Goal: Task Accomplishment & Management: Complete application form

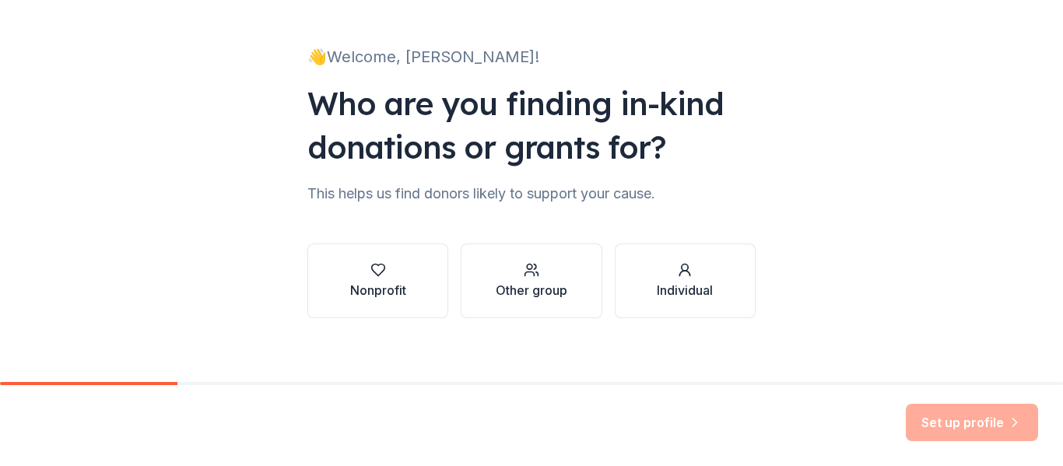
scroll to position [90, 0]
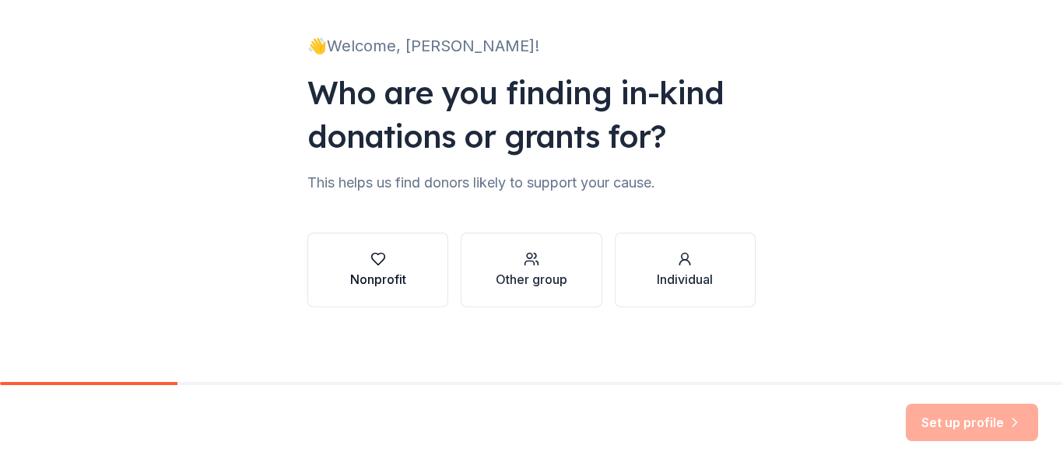
click at [371, 264] on icon "button" at bounding box center [379, 259] width 16 height 16
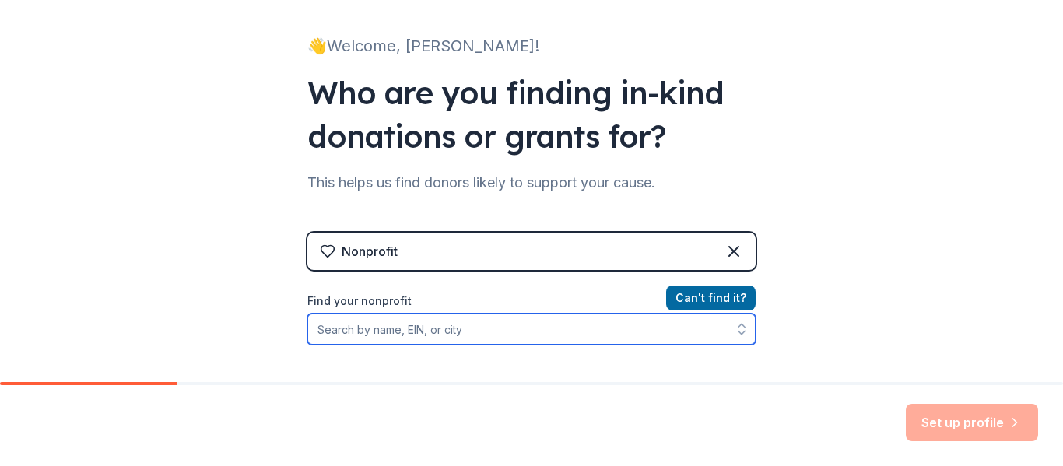
click at [343, 330] on input "Find your nonprofit" at bounding box center [531, 329] width 448 height 31
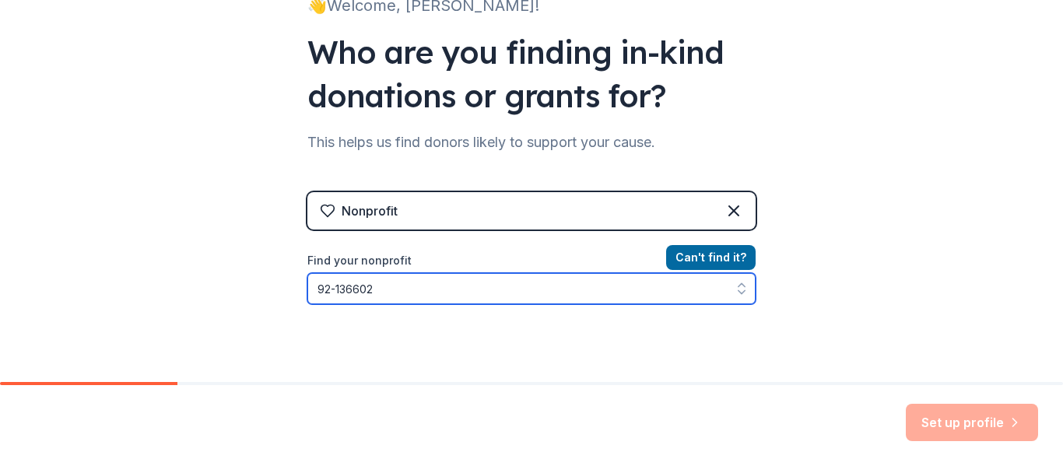
type input "92-1366029"
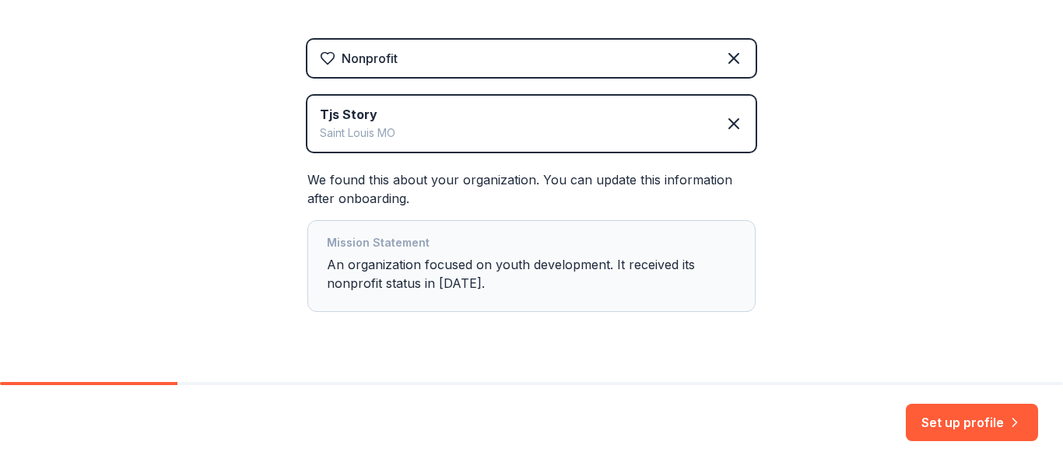
scroll to position [319, 0]
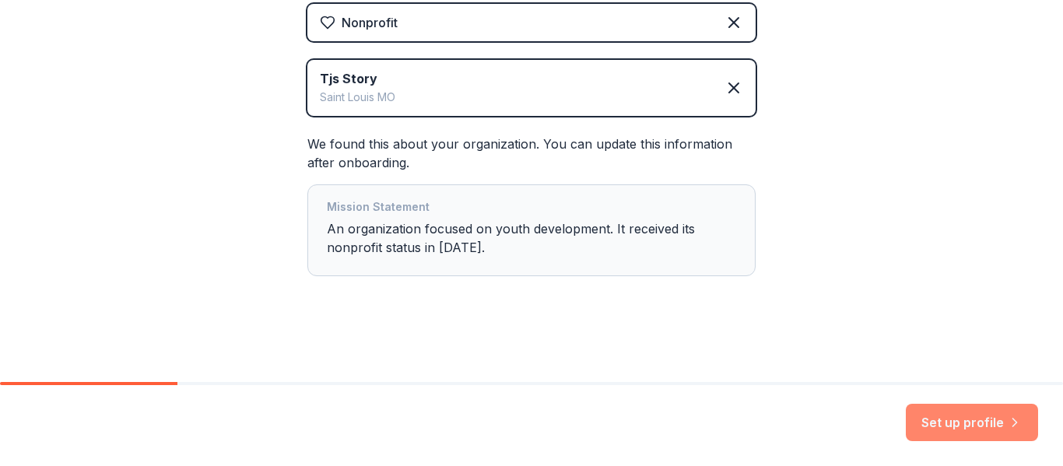
click at [982, 420] on button "Set up profile" at bounding box center [972, 422] width 132 height 37
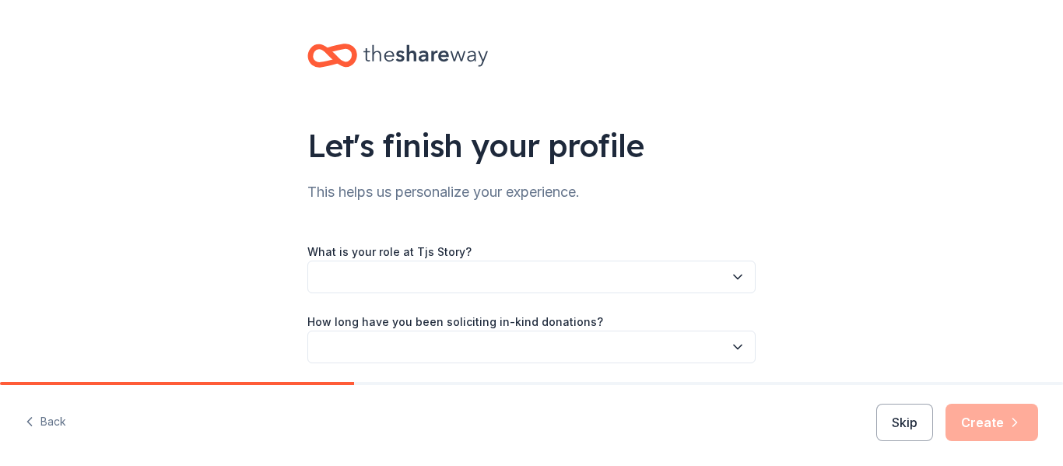
click at [361, 292] on button "button" at bounding box center [531, 277] width 448 height 33
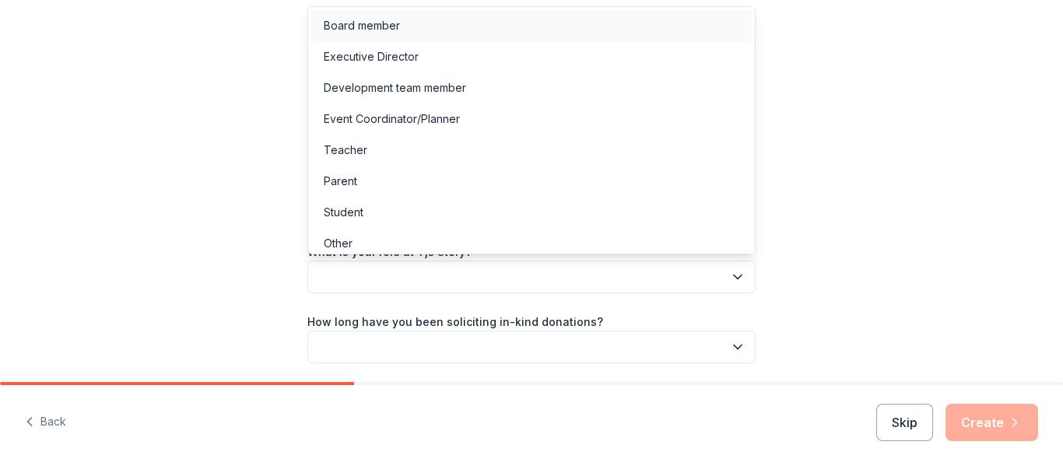
click at [345, 30] on div "Board member" at bounding box center [362, 25] width 76 height 19
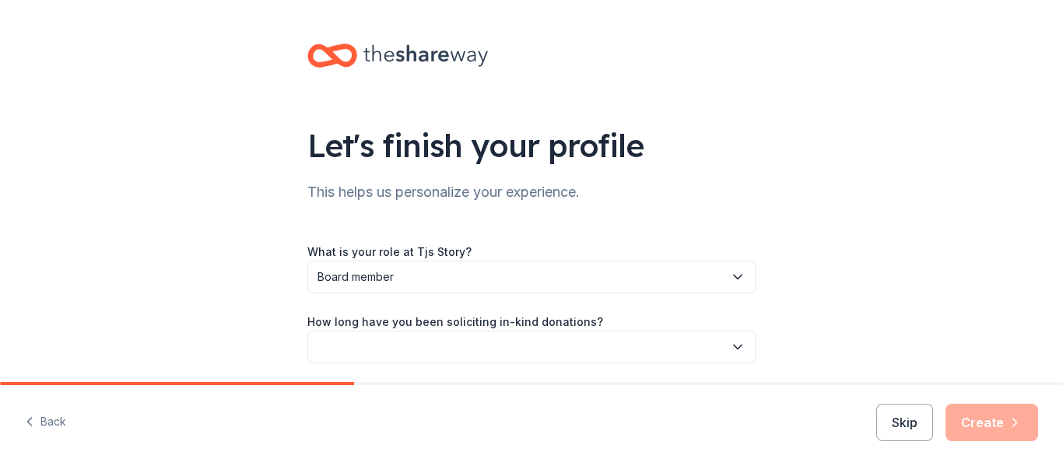
click at [356, 357] on button "button" at bounding box center [531, 347] width 448 height 33
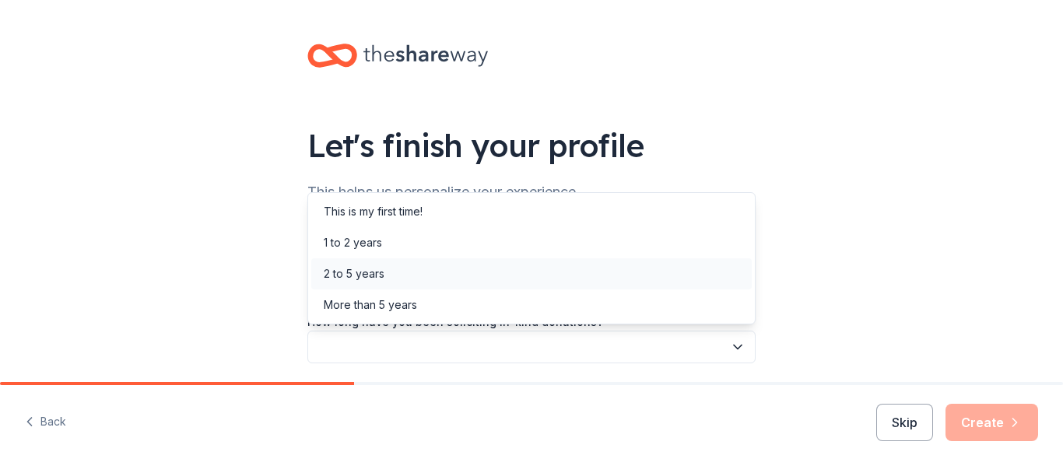
click at [358, 268] on div "2 to 5 years" at bounding box center [354, 274] width 61 height 19
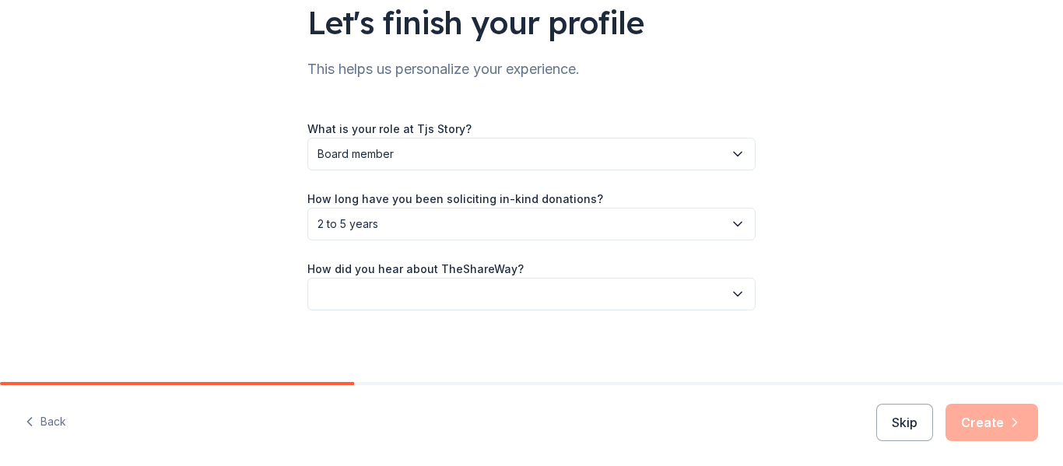
scroll to position [126, 0]
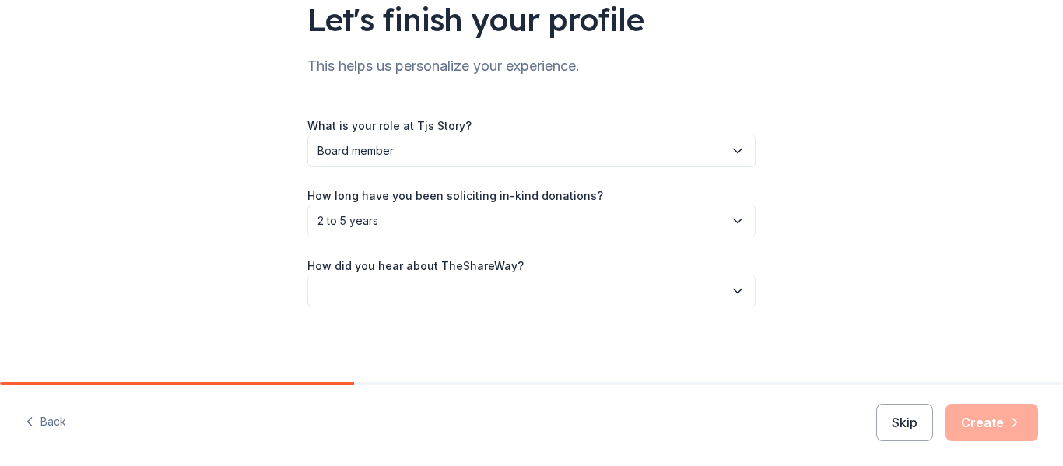
click at [340, 294] on button "button" at bounding box center [531, 291] width 448 height 33
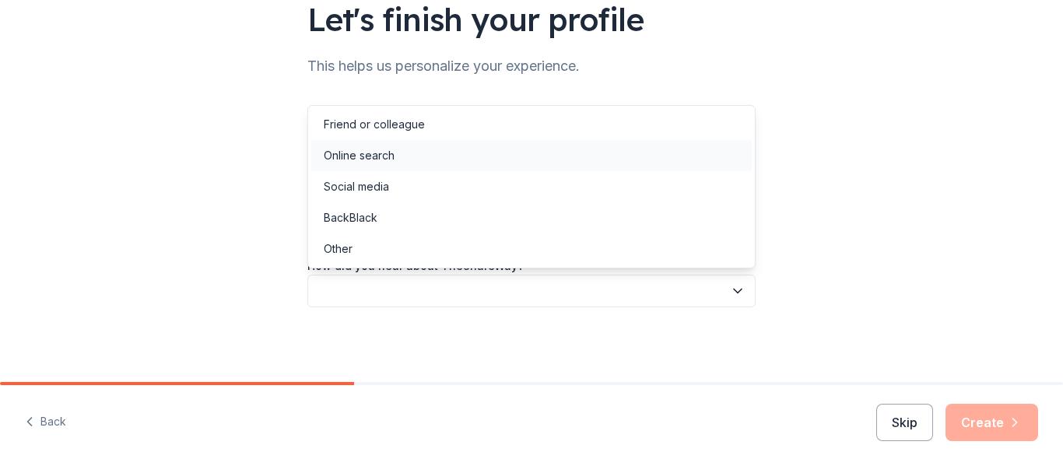
click at [340, 162] on div "Online search" at bounding box center [359, 155] width 71 height 19
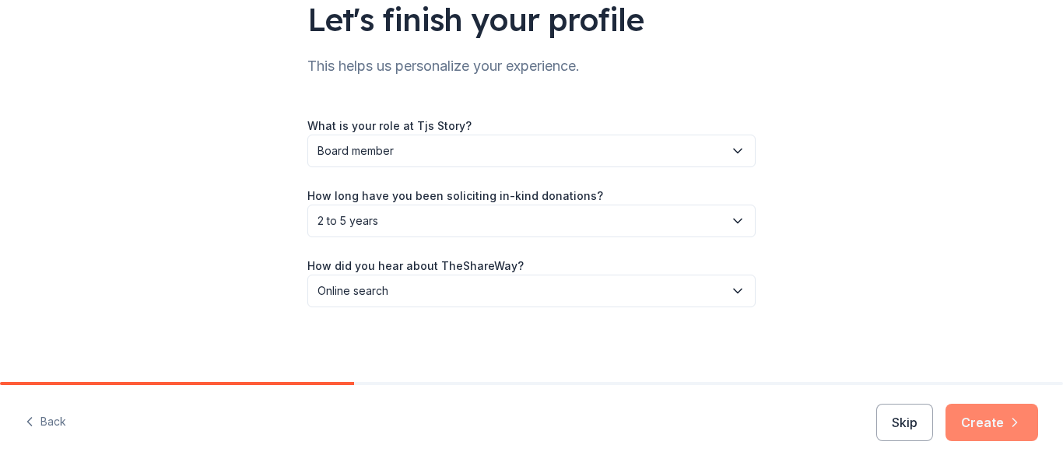
click at [1006, 428] on button "Create" at bounding box center [992, 422] width 93 height 37
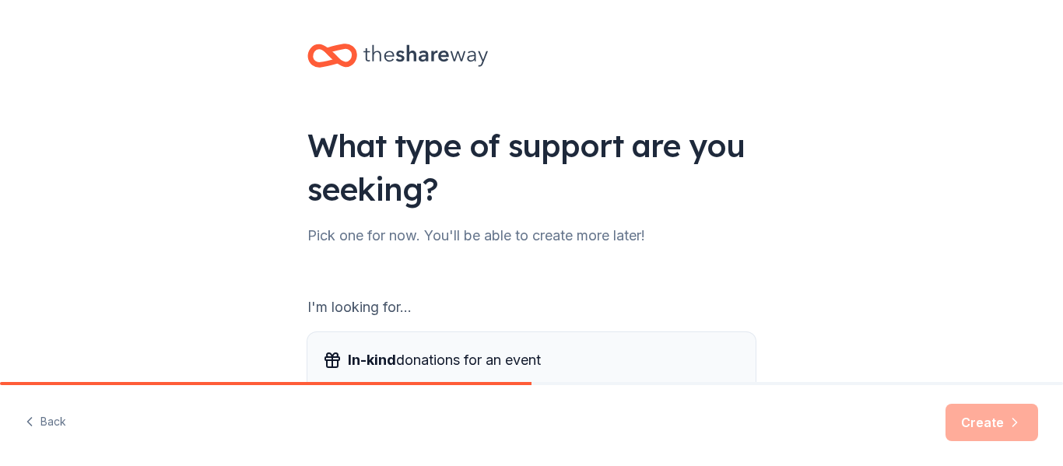
click at [670, 336] on button "In-kind donations for an event Find auction and raffle items, meals, snacks, de…" at bounding box center [531, 382] width 448 height 100
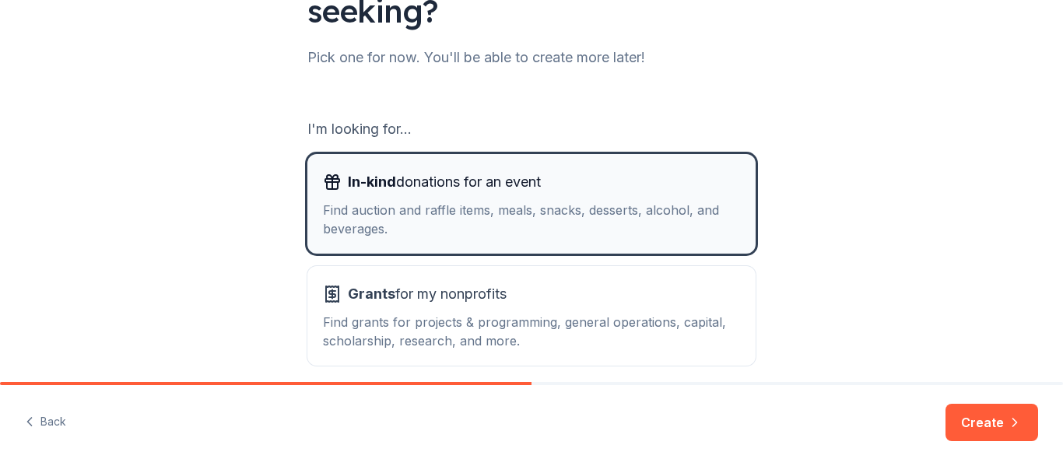
scroll to position [246, 0]
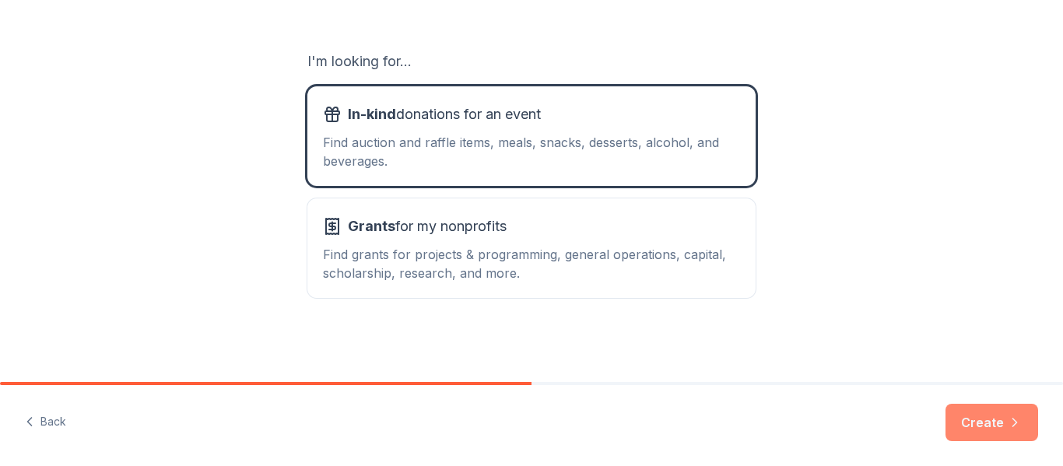
click at [990, 425] on button "Create" at bounding box center [992, 422] width 93 height 37
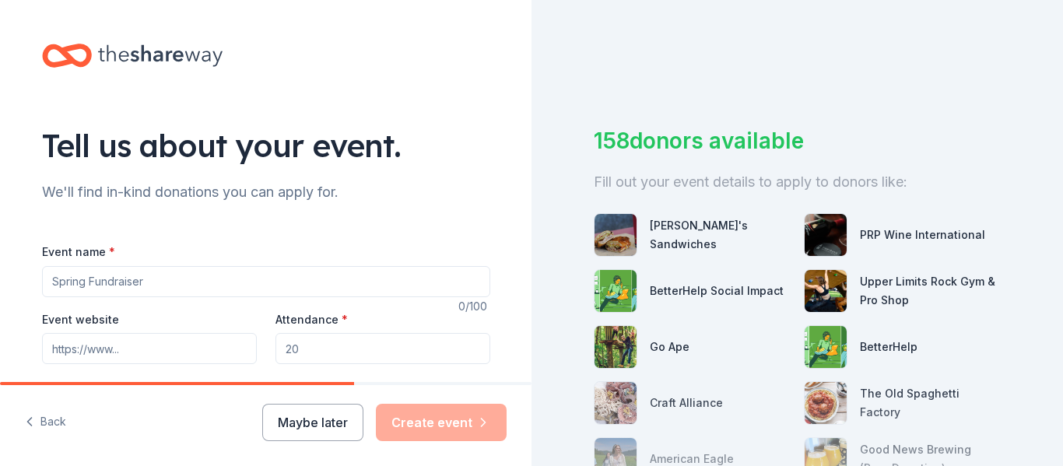
click at [62, 284] on input "Event name *" at bounding box center [266, 281] width 448 height 31
type input "Q"
click at [104, 277] on input "Annual Bowling Fundraiser" at bounding box center [266, 281] width 448 height 31
type input "Annual 4th Bowling Fundraiser"
click at [72, 346] on input "Event website" at bounding box center [149, 348] width 215 height 31
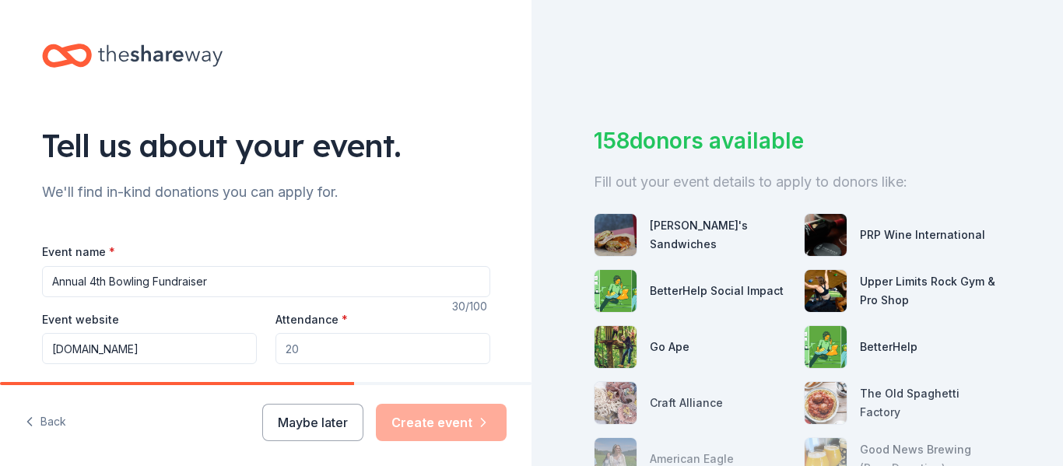
type input "www.tjsstory.org"
click at [388, 350] on input "Attendance *" at bounding box center [383, 348] width 215 height 31
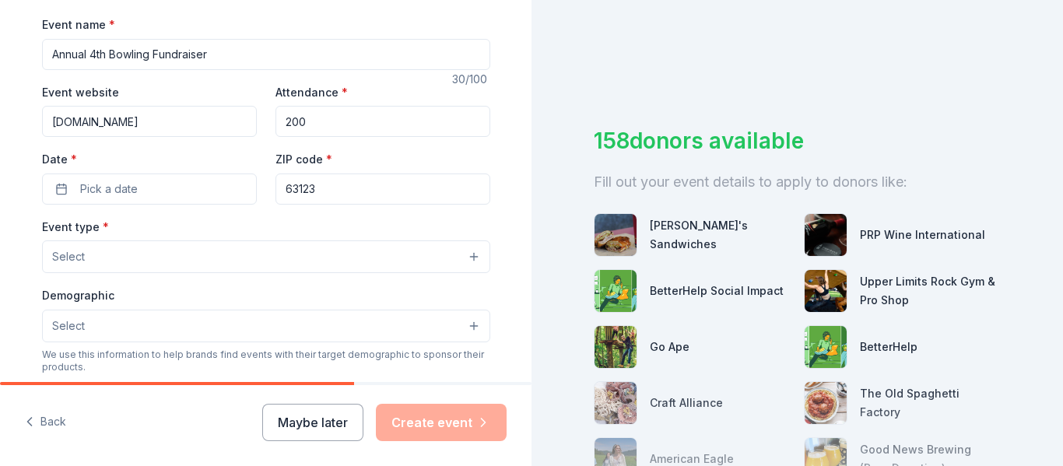
scroll to position [229, 0]
type input "200"
click at [95, 178] on span "Pick a date" at bounding box center [109, 187] width 58 height 19
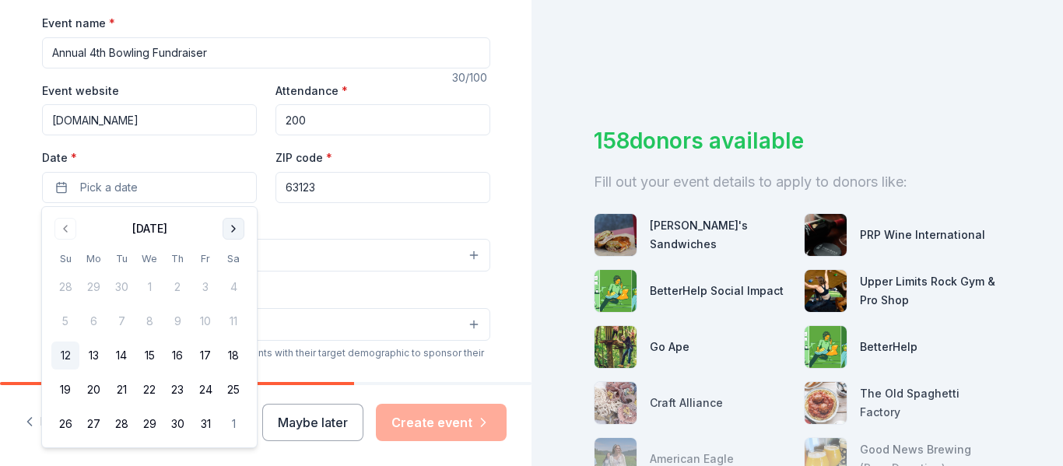
click at [233, 223] on button "Go to next month" at bounding box center [234, 229] width 22 height 22
click at [238, 231] on button "Go to next month" at bounding box center [234, 229] width 22 height 22
click at [66, 360] on button "15" at bounding box center [65, 356] width 28 height 28
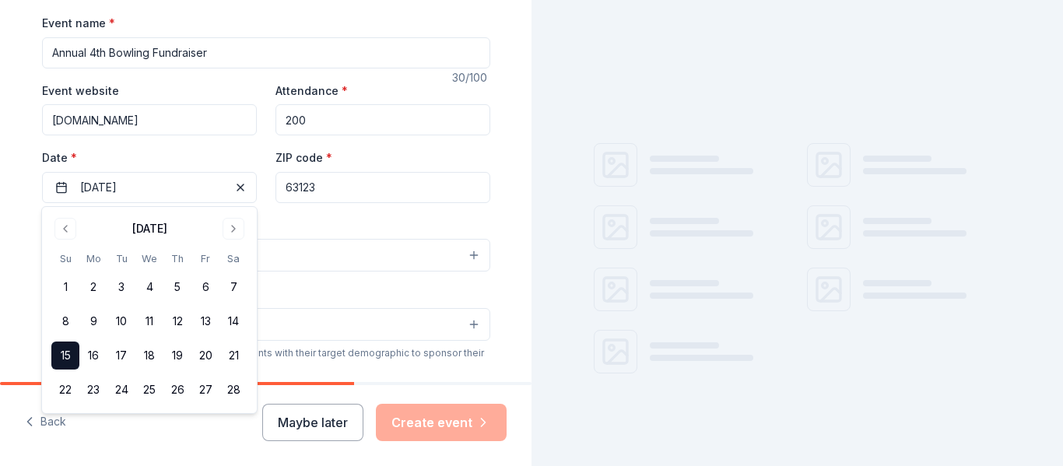
click at [426, 230] on div "Event type * Select" at bounding box center [266, 244] width 448 height 57
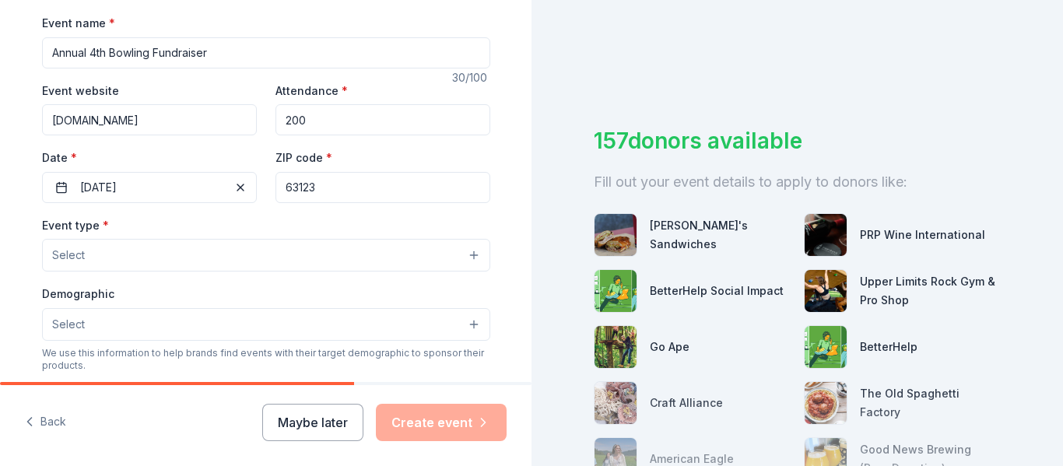
click at [394, 262] on button "Select" at bounding box center [266, 255] width 448 height 33
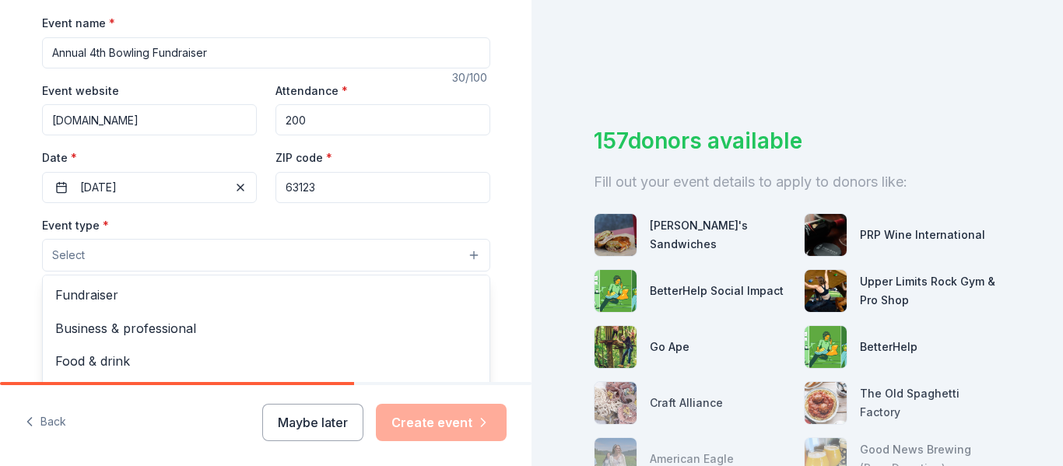
click at [366, 298] on span "Fundraiser" at bounding box center [266, 295] width 422 height 20
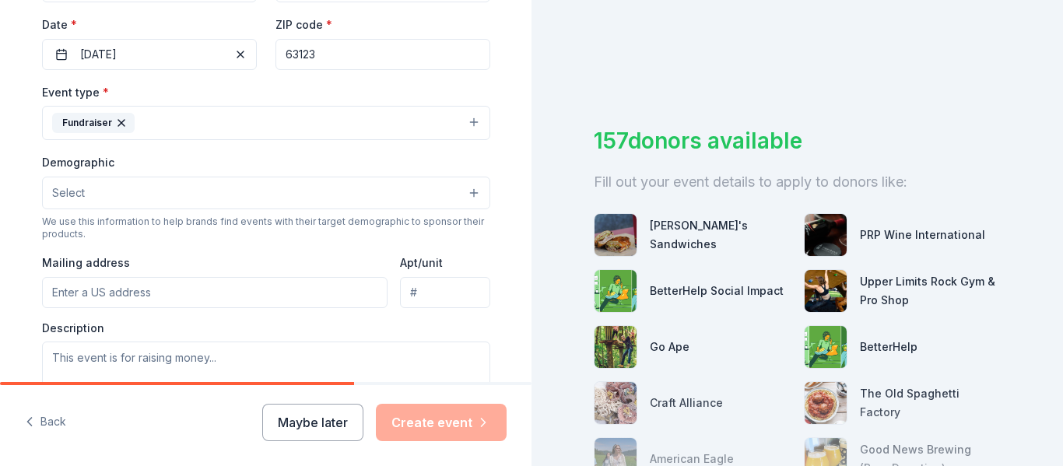
scroll to position [372, 0]
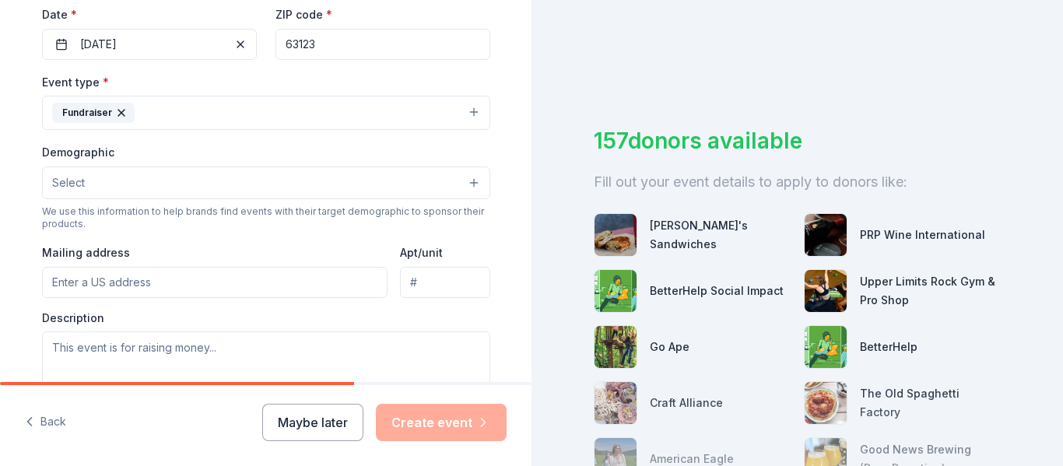
click at [439, 183] on button "Select" at bounding box center [266, 183] width 448 height 33
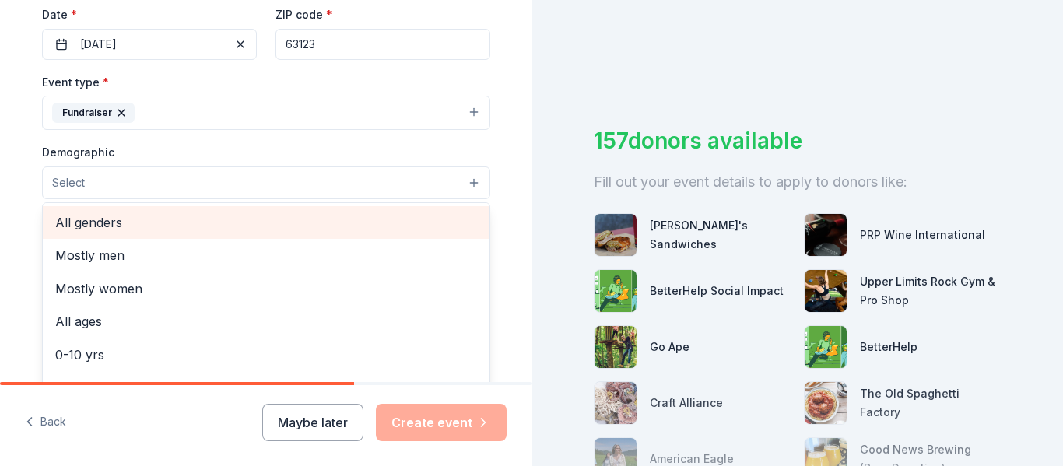
click at [413, 222] on span "All genders" at bounding box center [266, 223] width 422 height 20
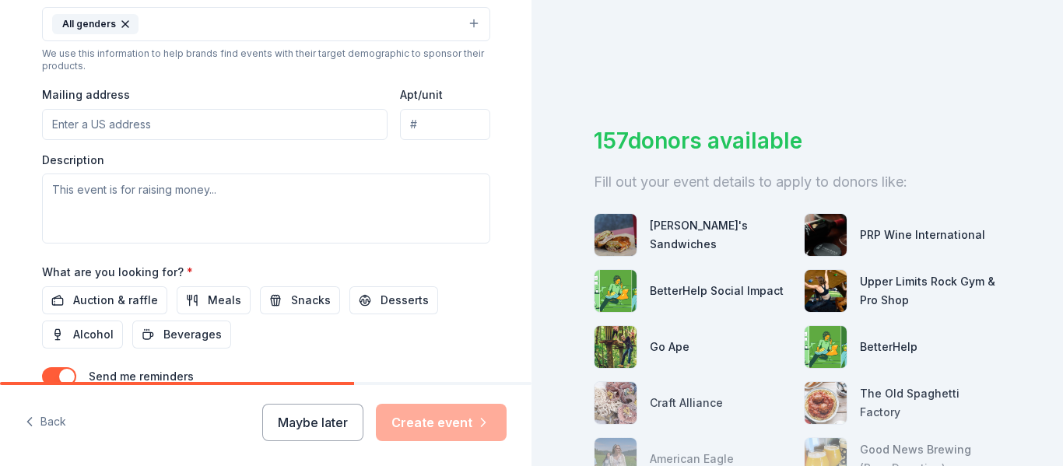
scroll to position [532, 0]
click at [68, 123] on input "Mailing address" at bounding box center [215, 123] width 346 height 31
type input "7410 Heron Ct"
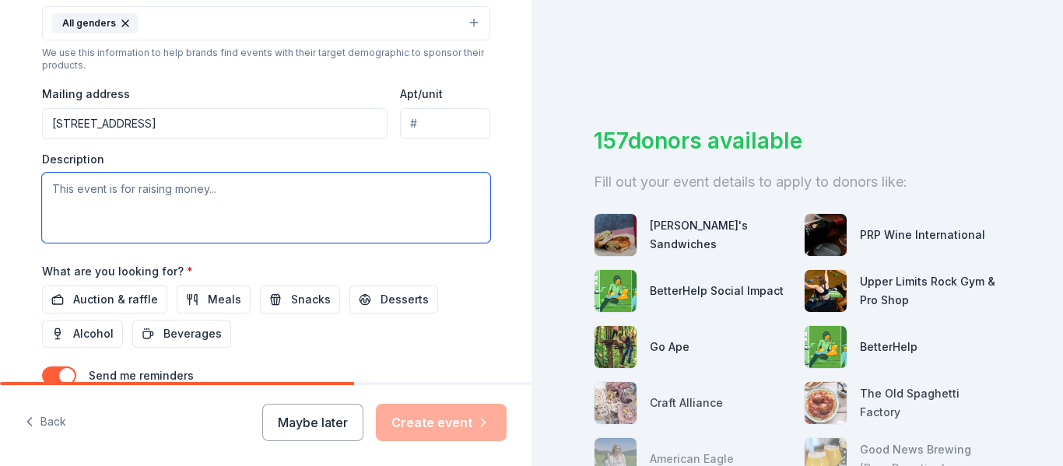
click at [87, 209] on textarea at bounding box center [266, 208] width 448 height 70
paste textarea "o help us reach this ambitious goal, we’re hosting our 4th Annual Bowling Fundr…"
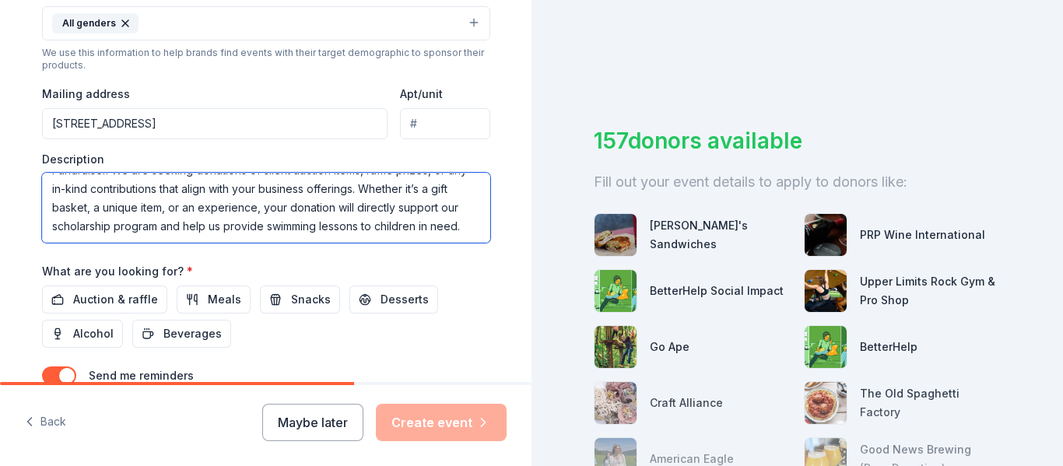
scroll to position [0, 0]
click at [52, 191] on textarea "o help us reach this ambitious goal, we’re hosting our 4th Annual Bowling Fundr…" at bounding box center [266, 208] width 448 height 70
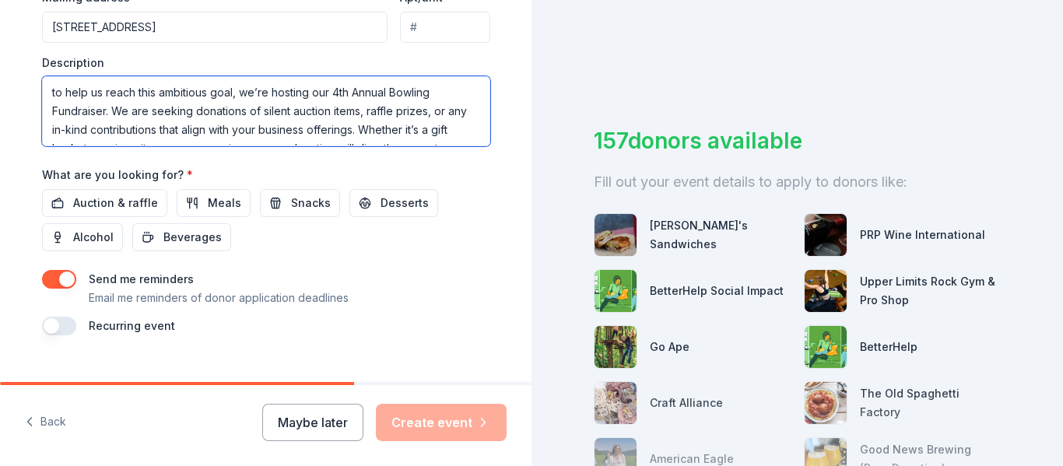
scroll to position [657, 0]
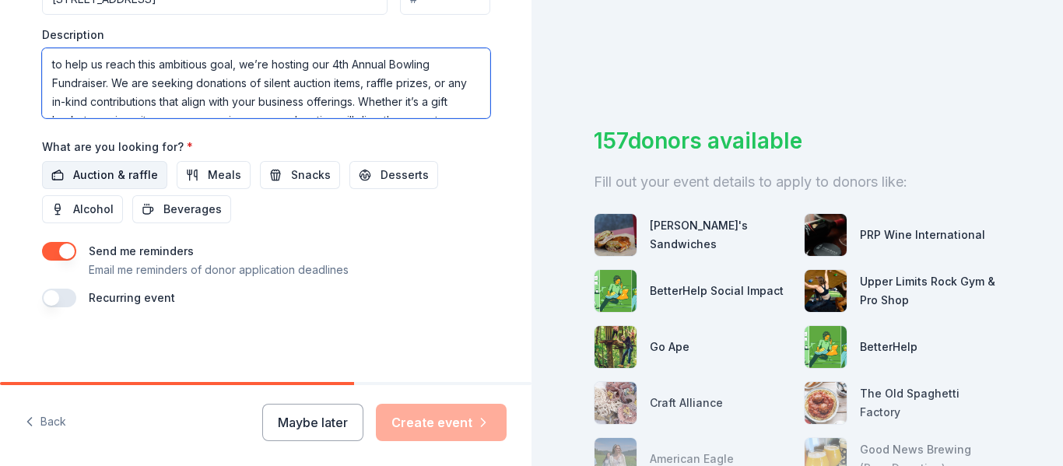
type textarea "to help us reach this ambitious goal, we’re hosting our 4th Annual Bowling Fund…"
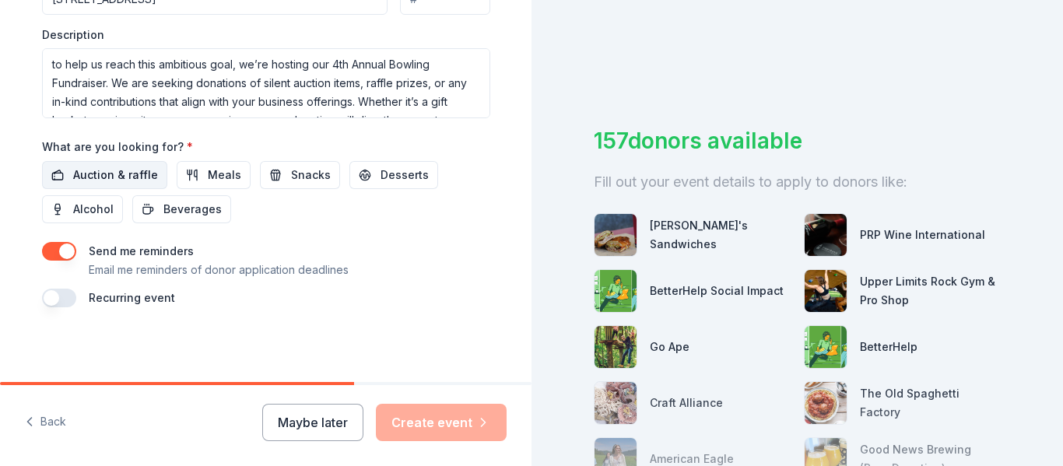
click at [128, 179] on span "Auction & raffle" at bounding box center [115, 175] width 85 height 19
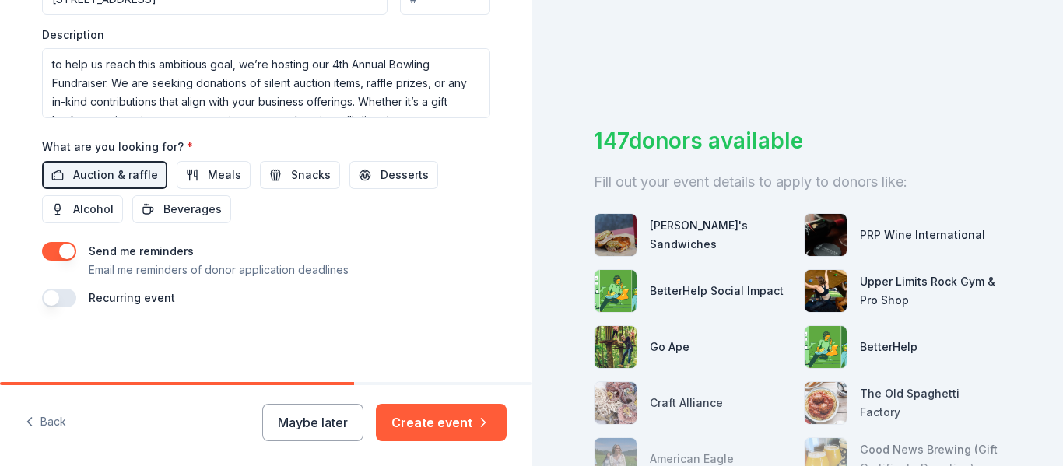
click at [71, 300] on button "button" at bounding box center [59, 298] width 34 height 19
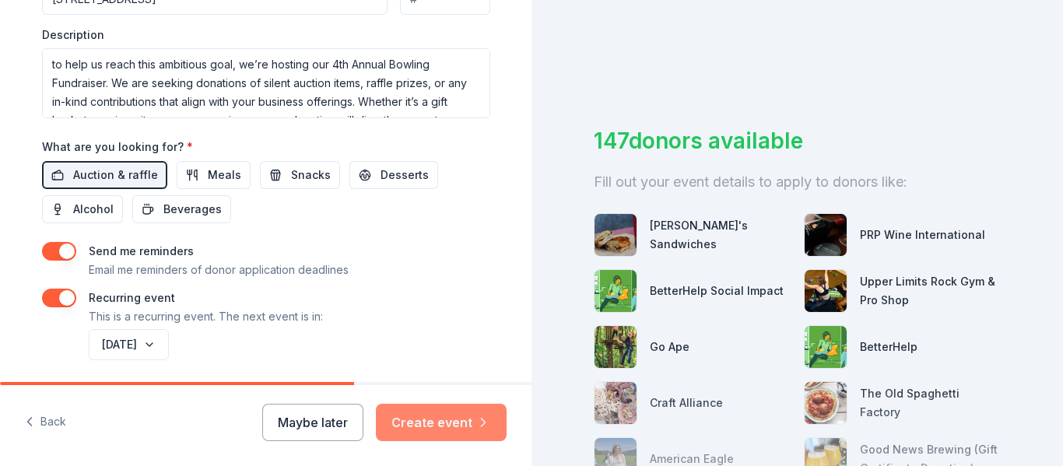
click at [465, 419] on button "Create event" at bounding box center [441, 422] width 131 height 37
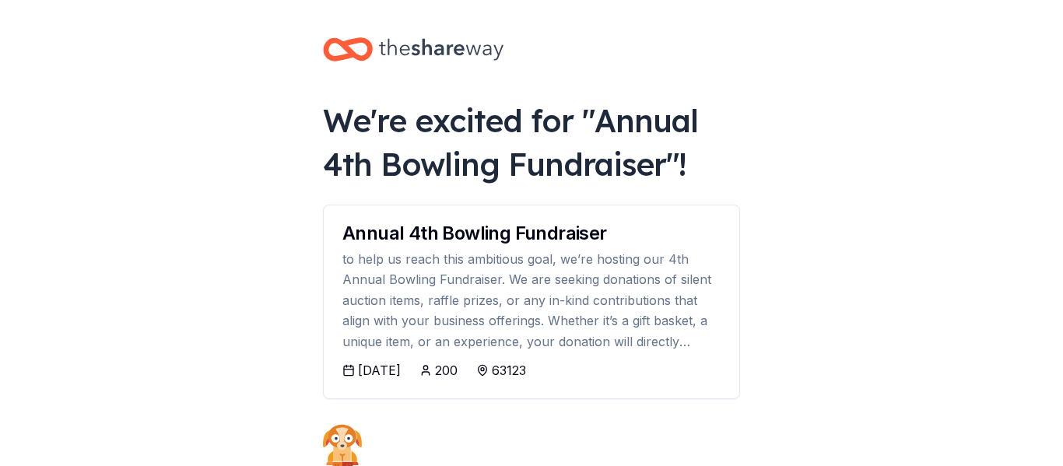
scroll to position [22, 0]
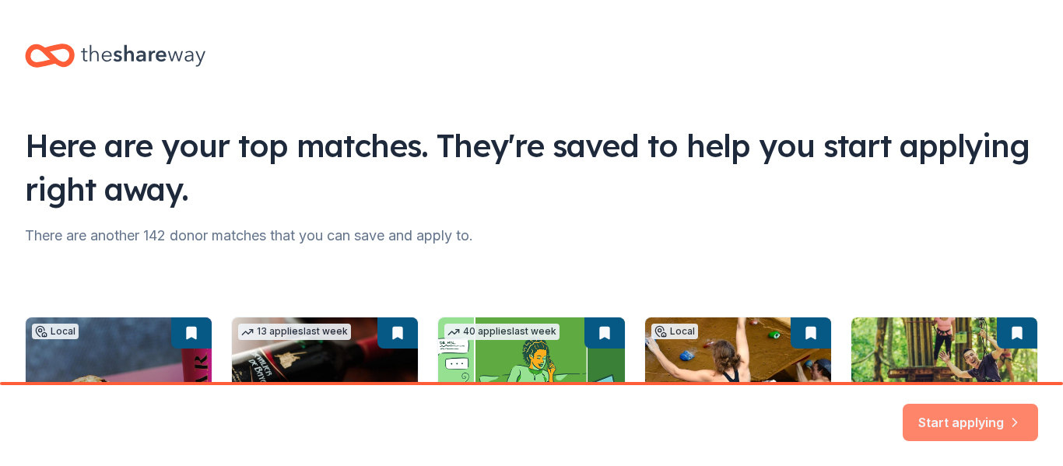
click at [969, 411] on button "Start applying" at bounding box center [970, 415] width 135 height 37
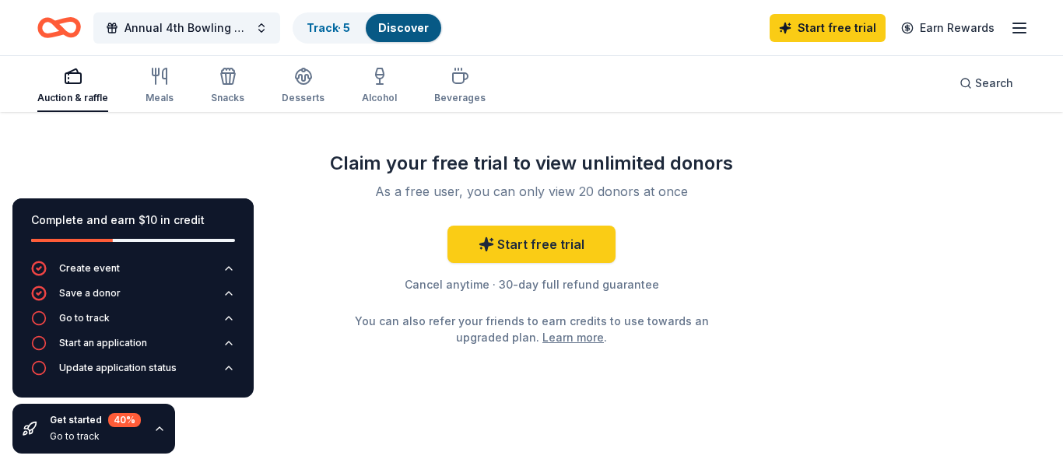
scroll to position [1646, 0]
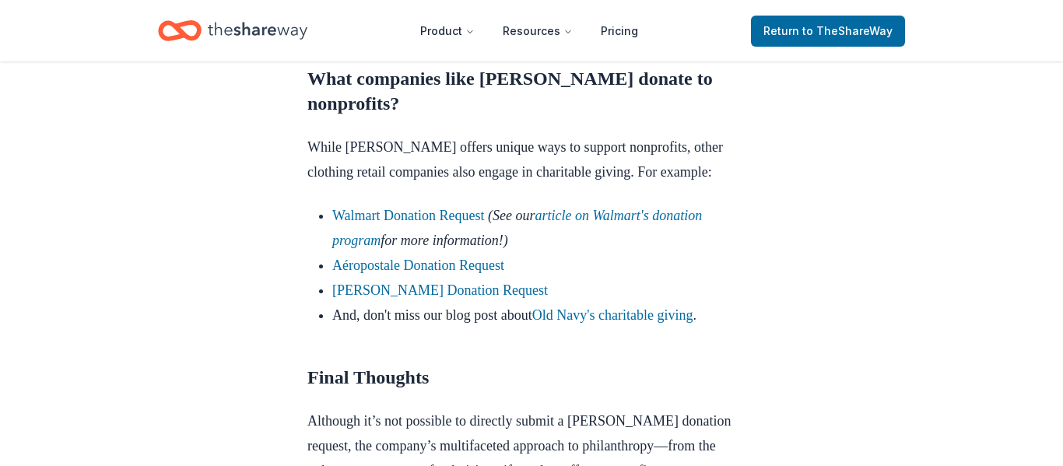
scroll to position [1766, 0]
click at [658, 311] on link "Old Navy's charitable giving" at bounding box center [612, 315] width 161 height 16
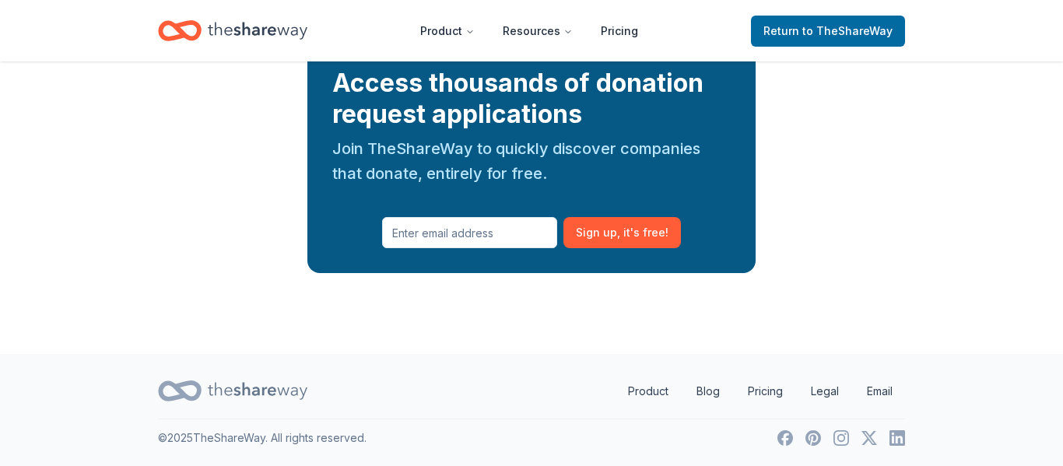
scroll to position [2175, 0]
